Goal: Information Seeking & Learning: Learn about a topic

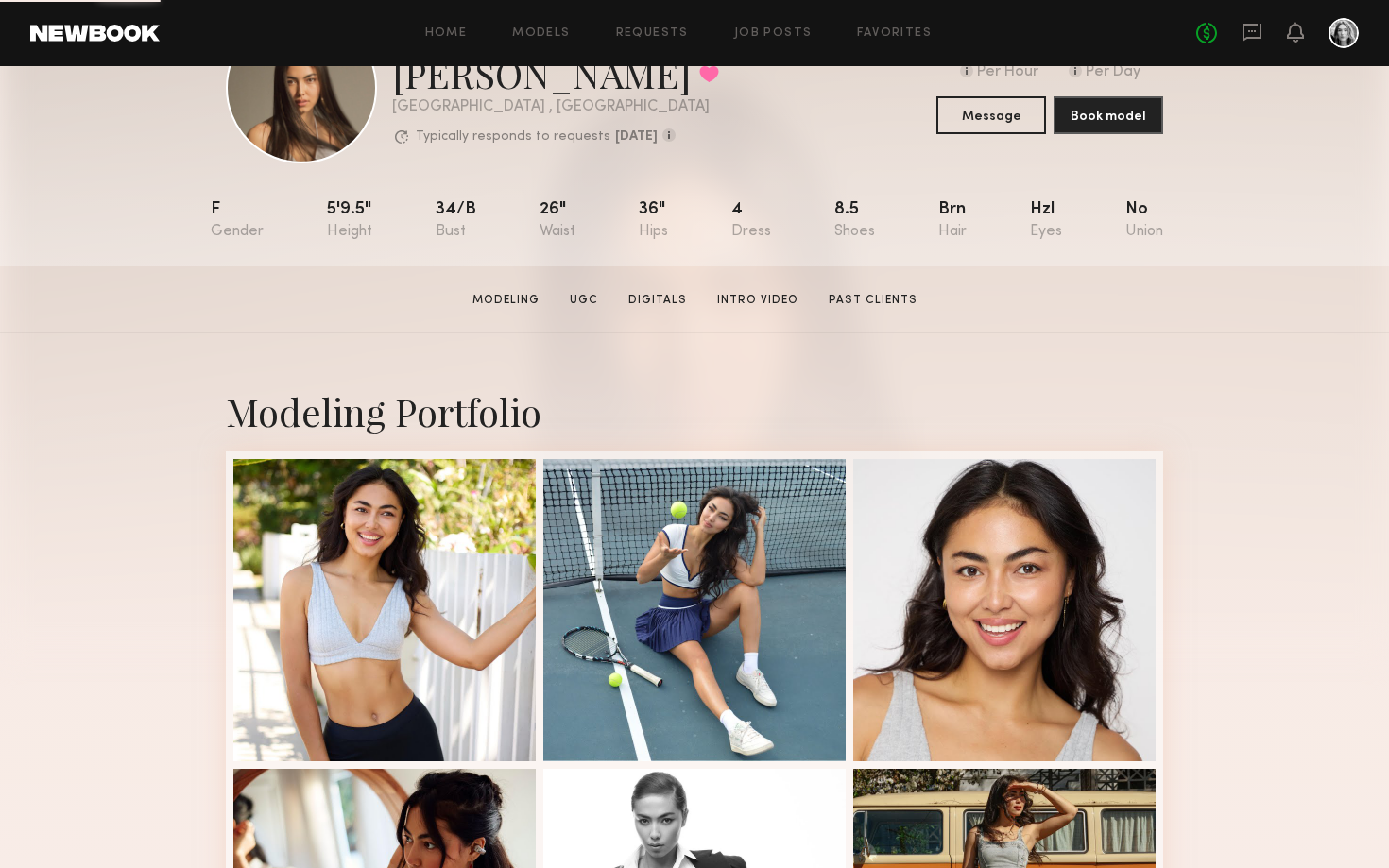
scroll to position [141, 0]
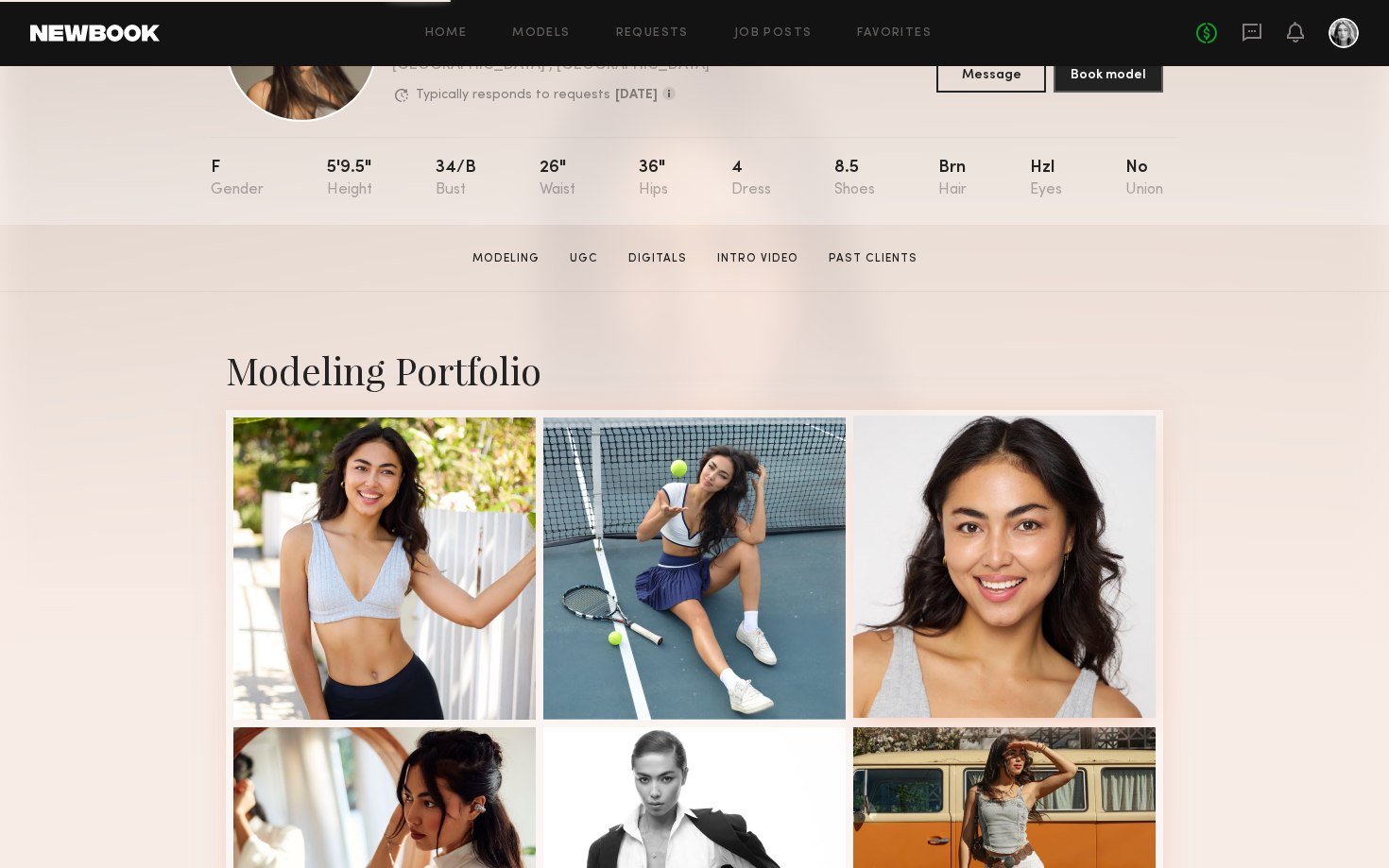
click at [1105, 624] on div at bounding box center [1004, 567] width 302 height 302
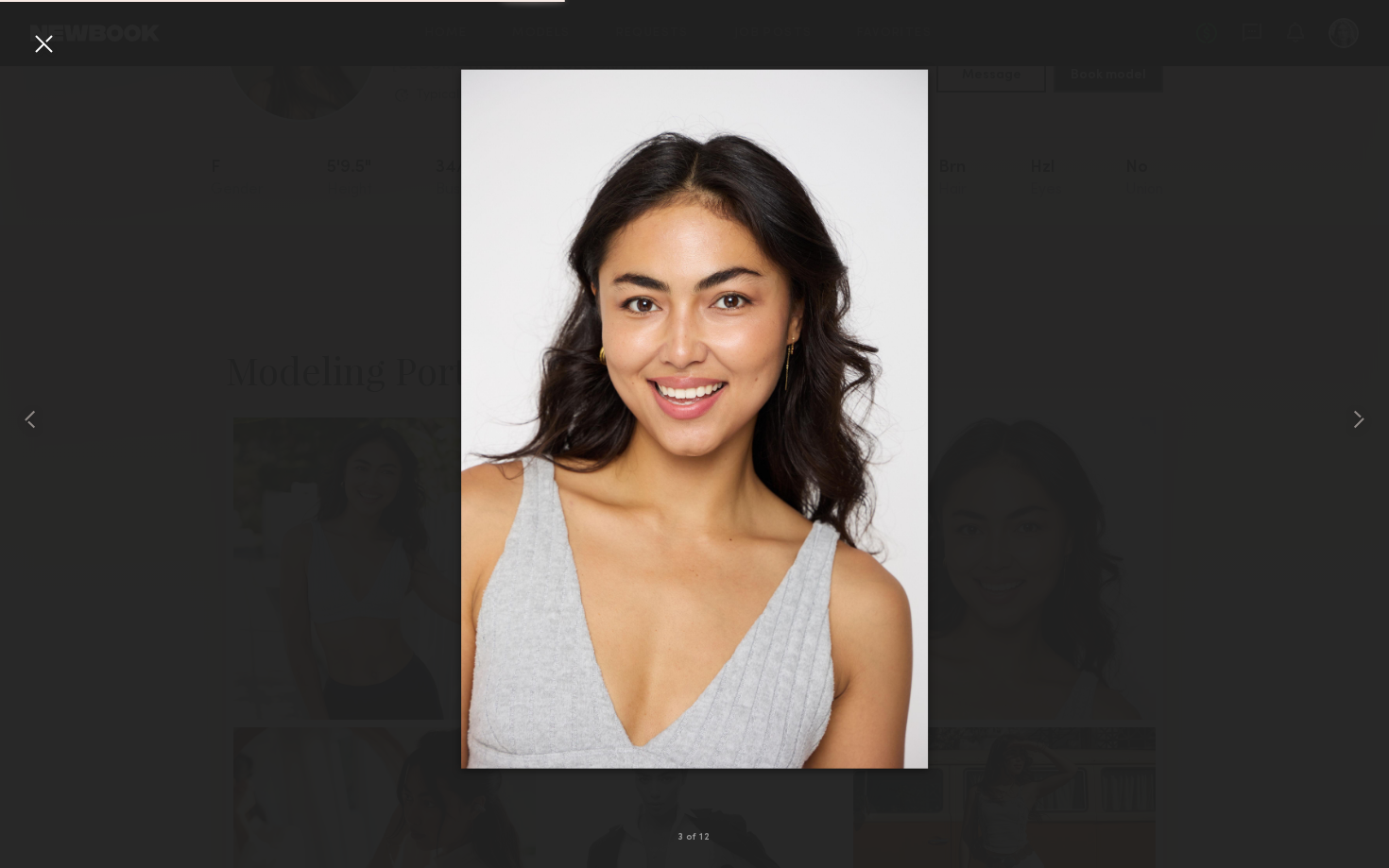
click at [675, 378] on img at bounding box center [694, 418] width 467 height 700
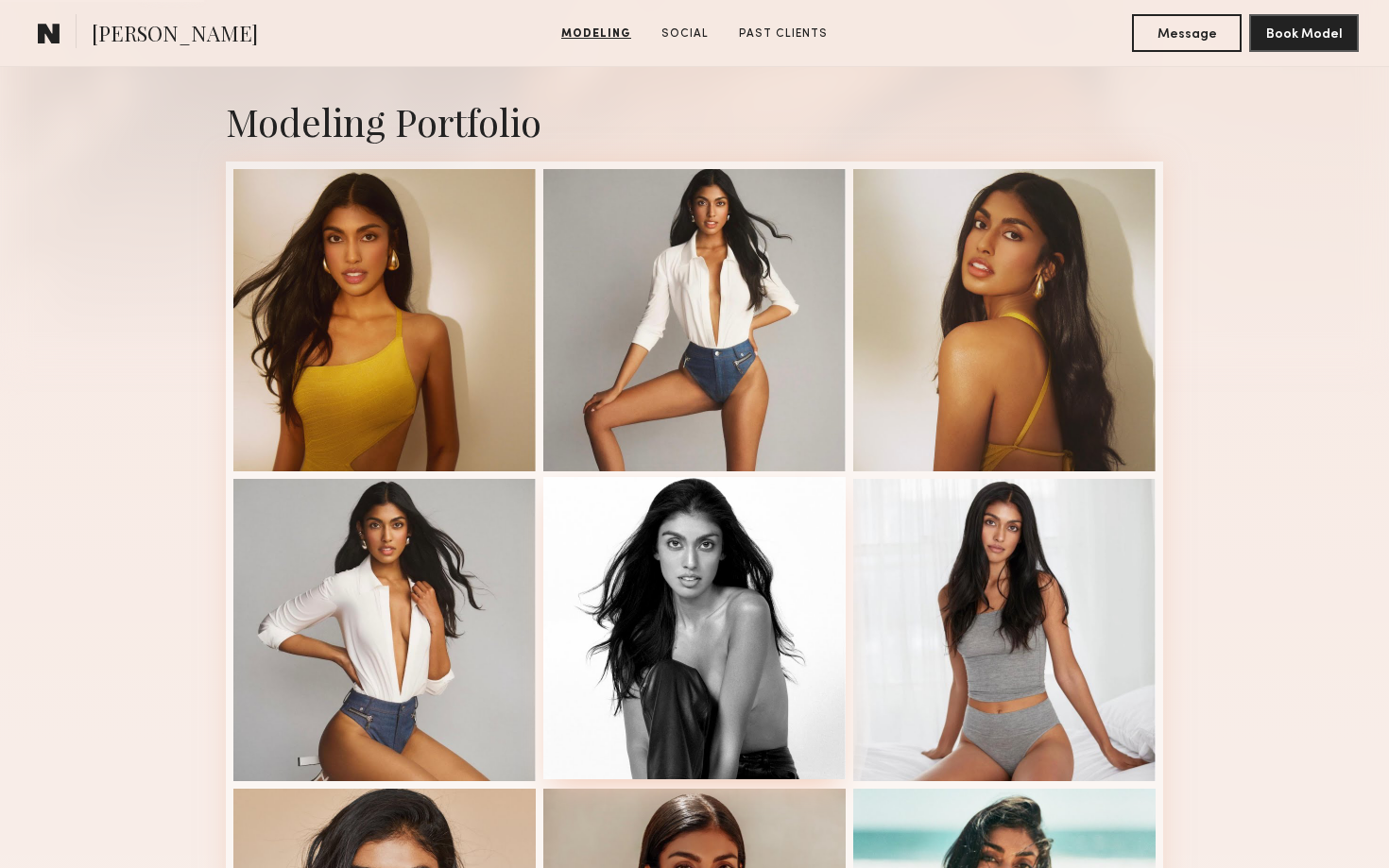
scroll to position [671, 0]
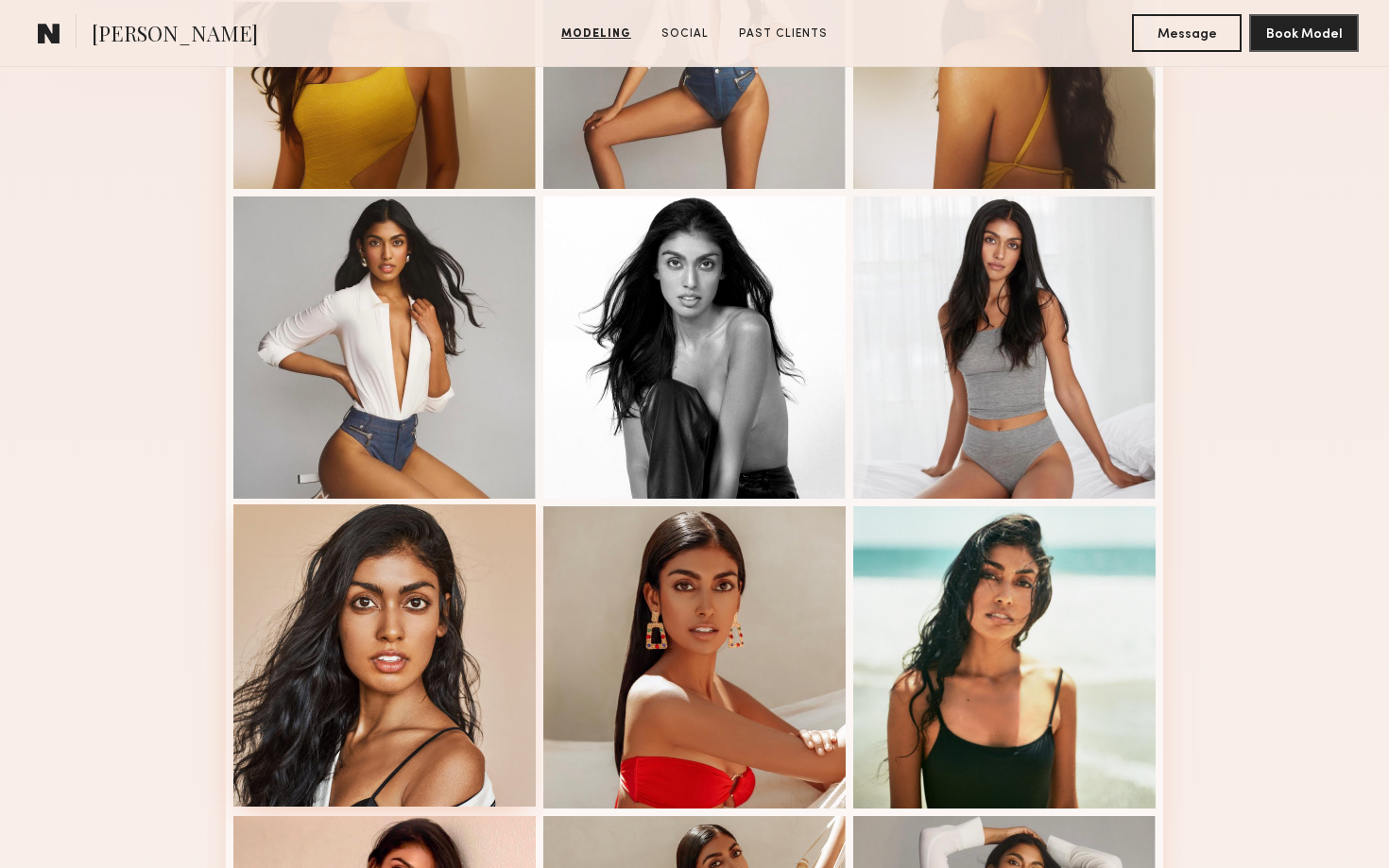
click at [406, 649] on div at bounding box center [385, 655] width 302 height 302
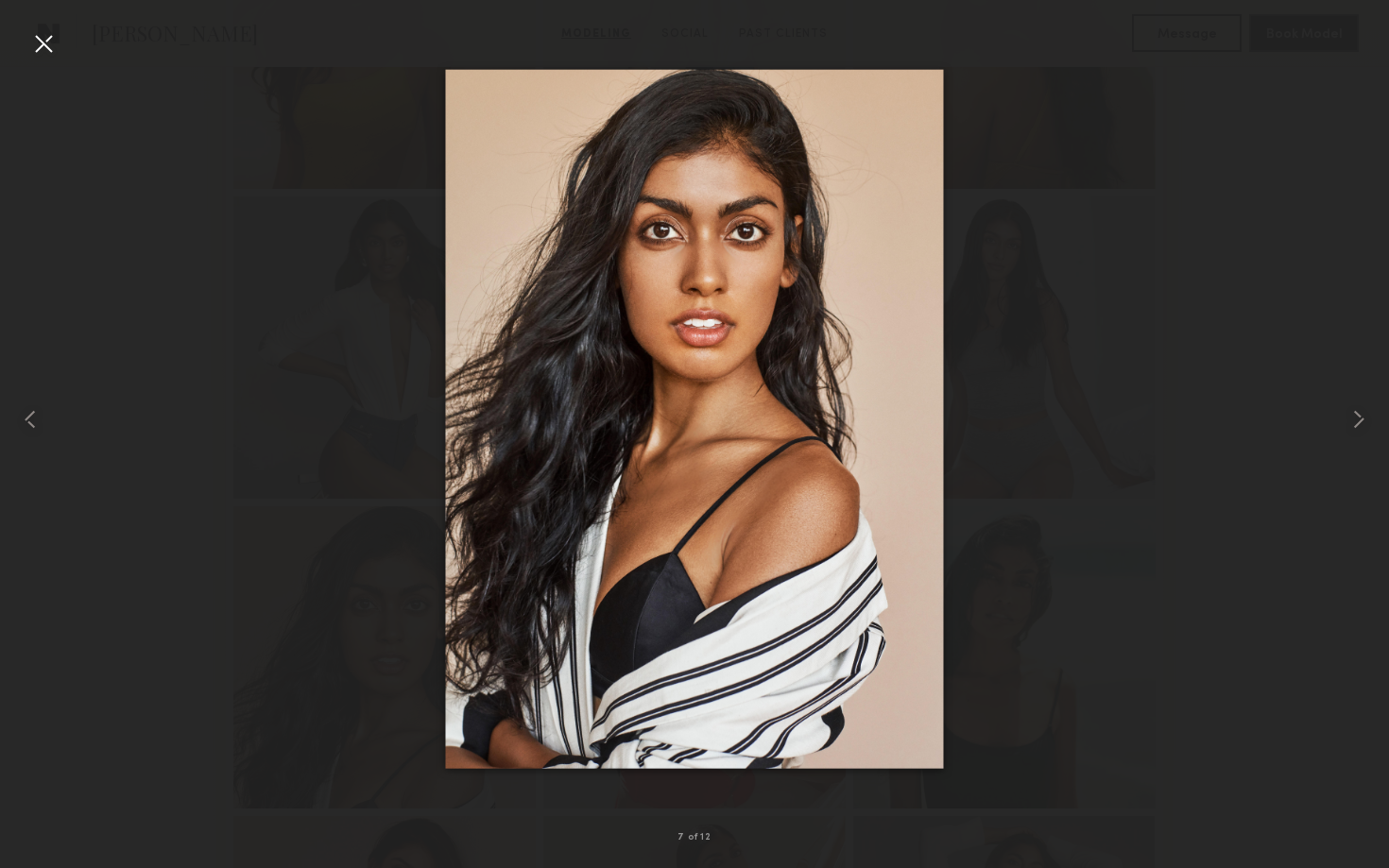
click at [1142, 277] on div at bounding box center [694, 418] width 1389 height 778
click at [33, 42] on div at bounding box center [44, 44] width 30 height 30
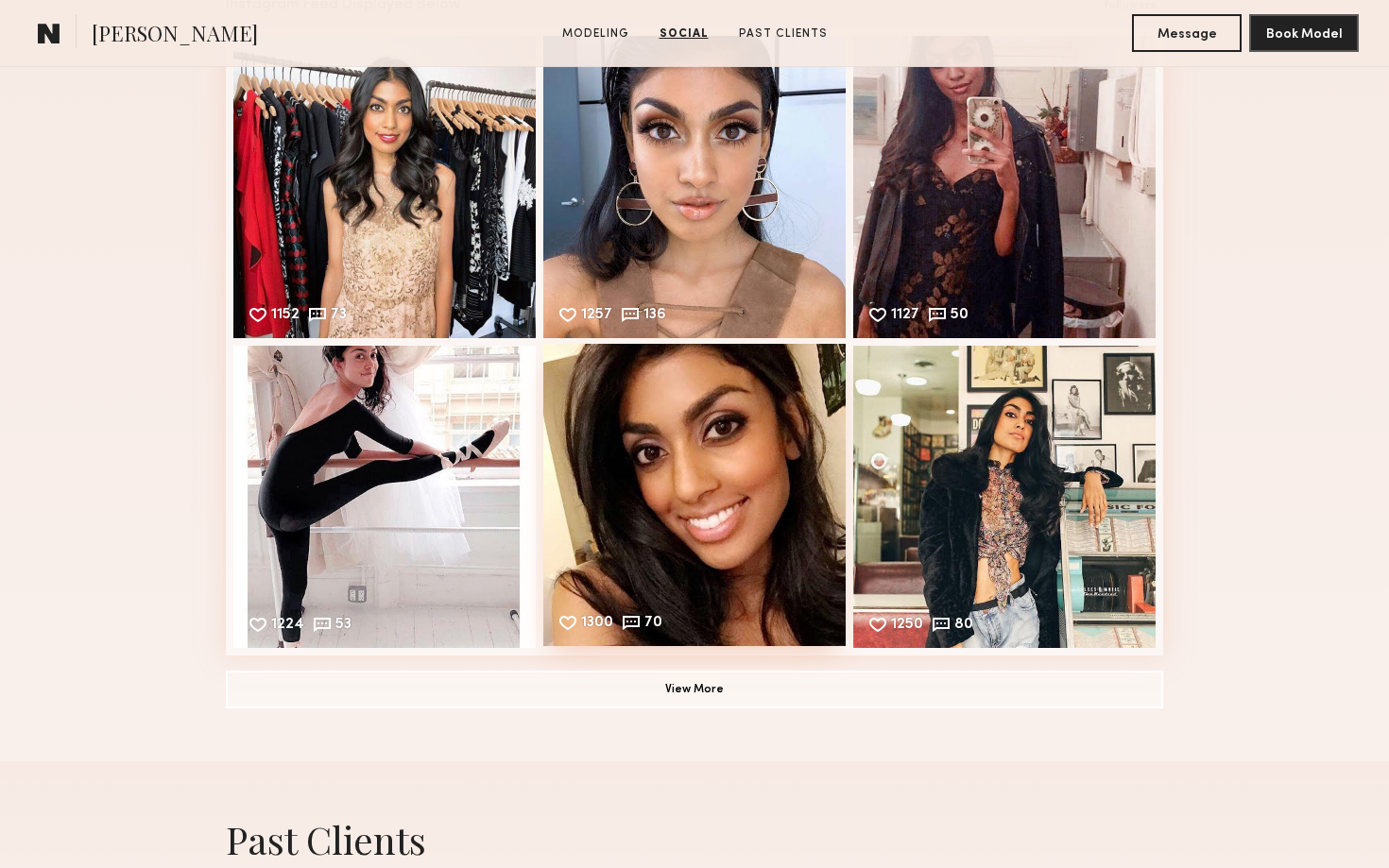
scroll to position [2008, 0]
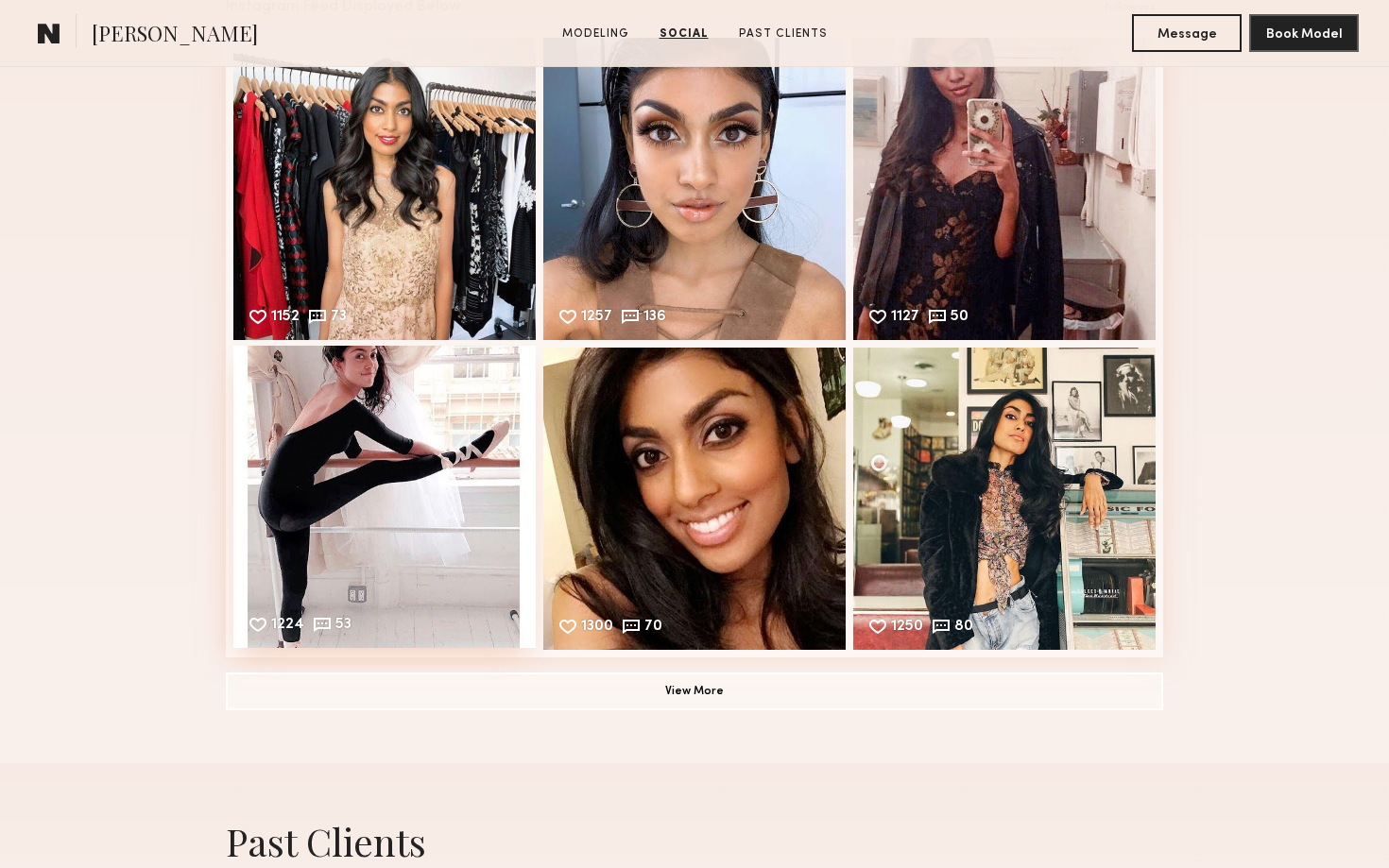
click at [474, 469] on div "1224 53 Likes & comments displayed to show model’s engagement" at bounding box center [385, 497] width 302 height 302
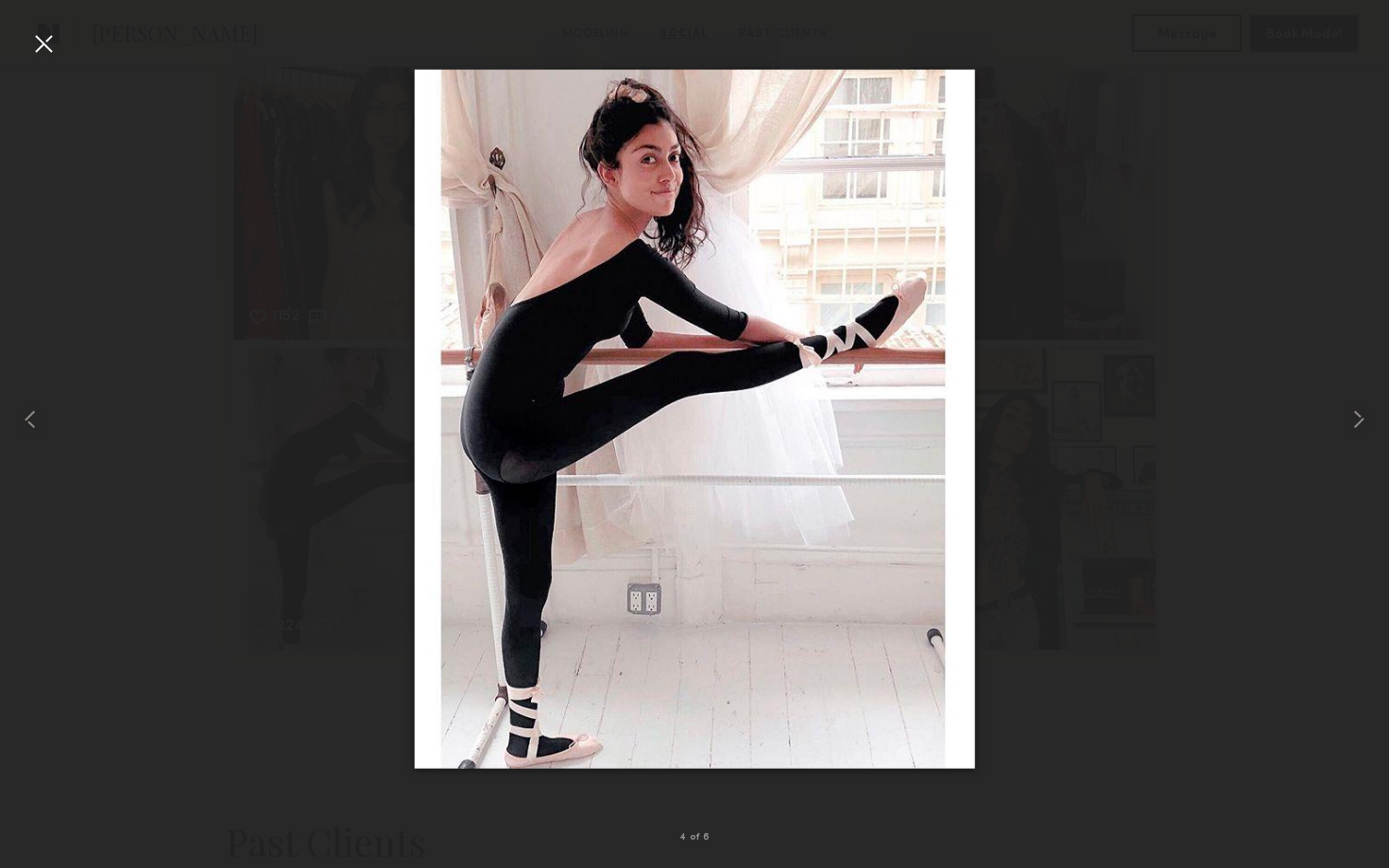
click at [35, 45] on div at bounding box center [44, 44] width 30 height 30
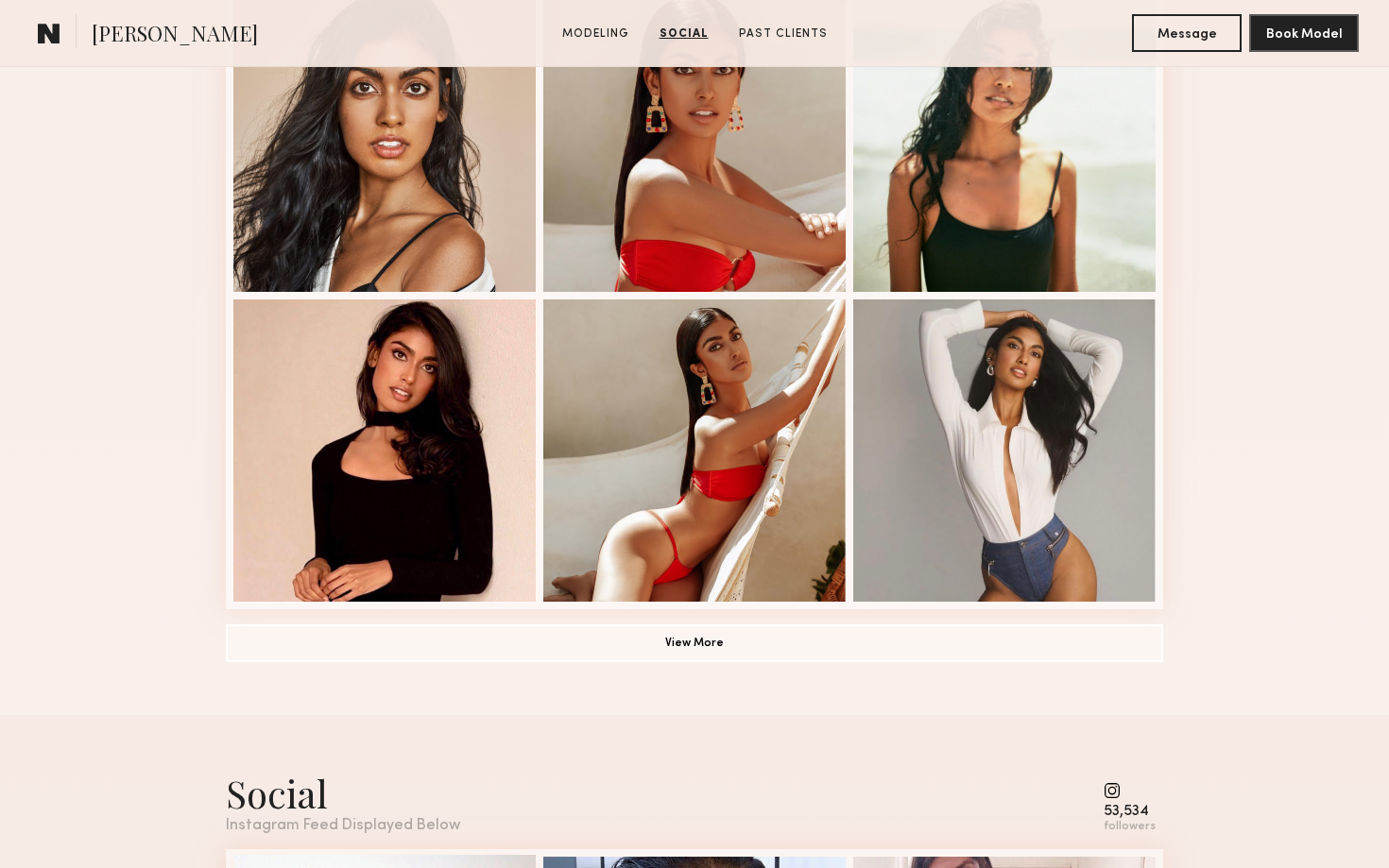
scroll to position [1181, 0]
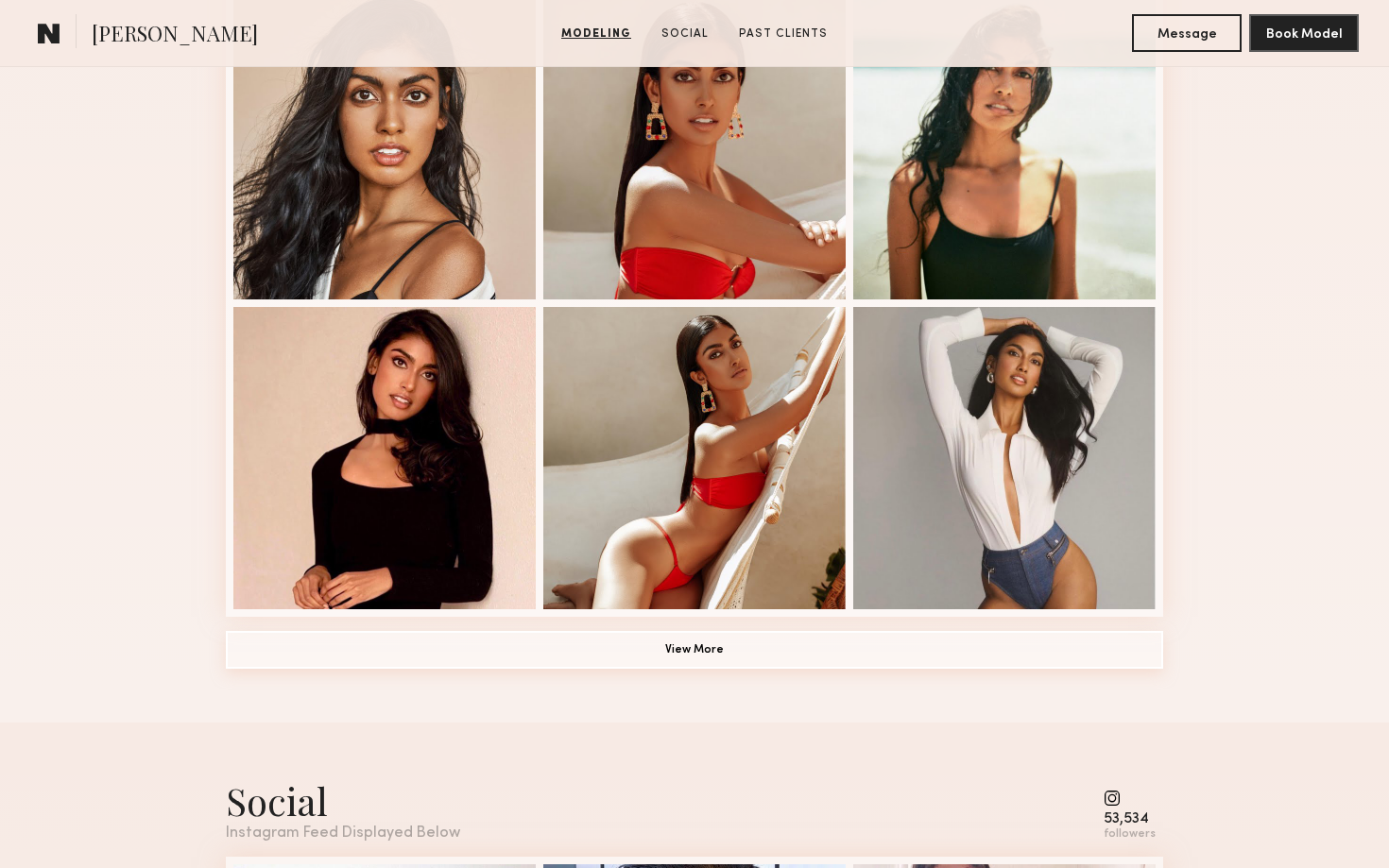
click at [703, 661] on button "View More" at bounding box center [694, 651] width 938 height 38
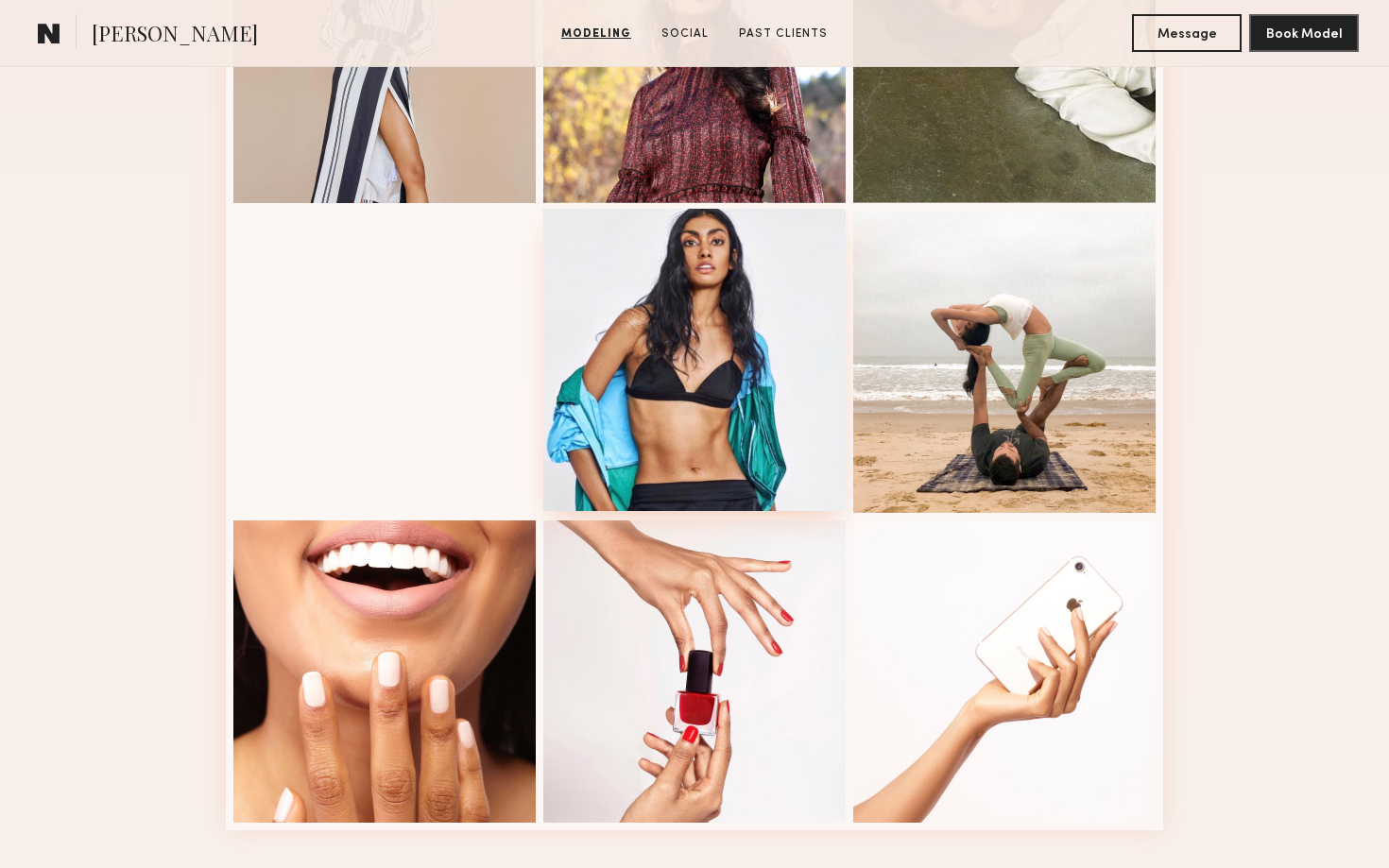
scroll to position [2250, 0]
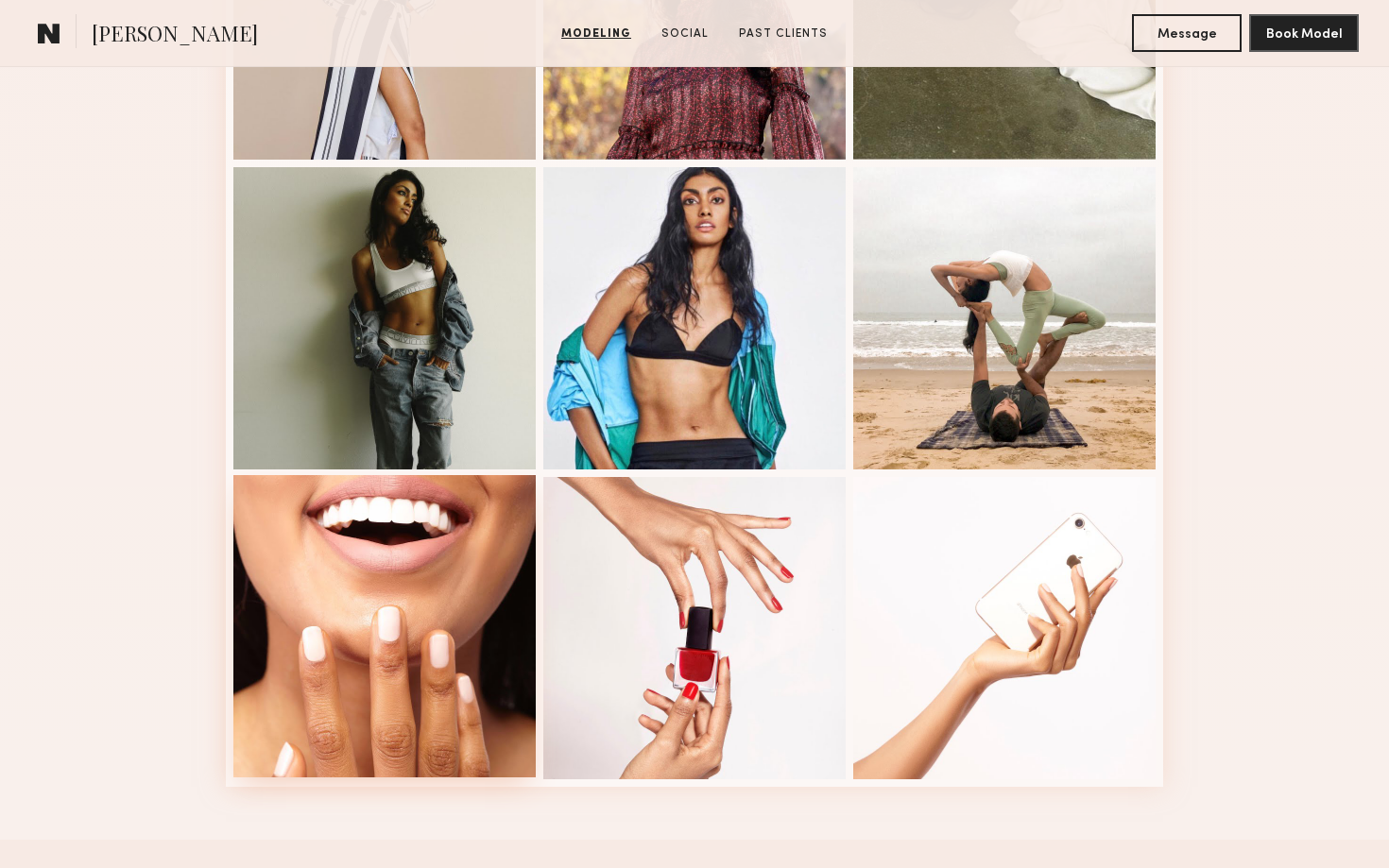
click at [374, 562] on div at bounding box center [385, 627] width 302 height 302
